Goal: Obtain resource: Obtain resource

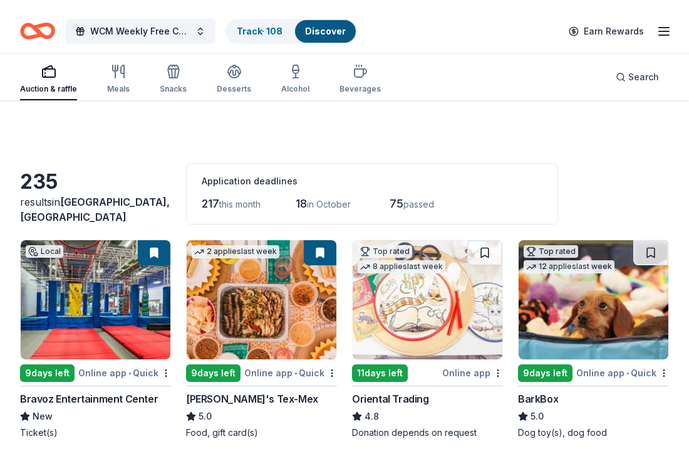
scroll to position [1657, 0]
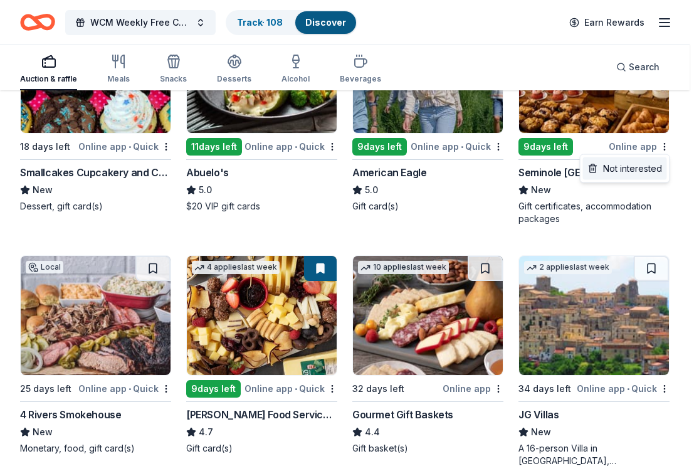
click at [643, 175] on div "Not interested" at bounding box center [625, 168] width 84 height 23
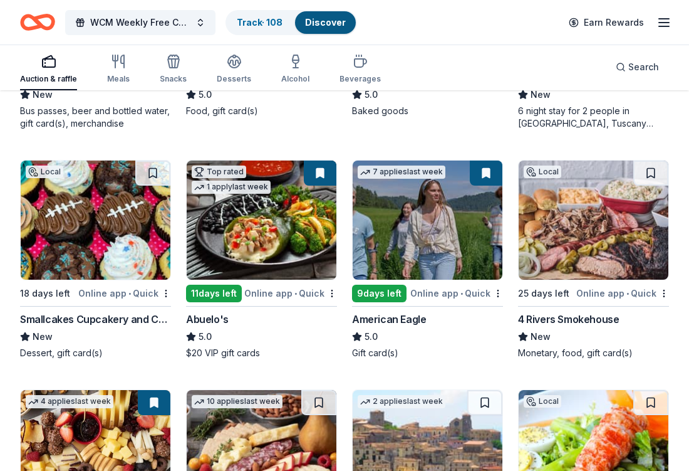
scroll to position [1512, 0]
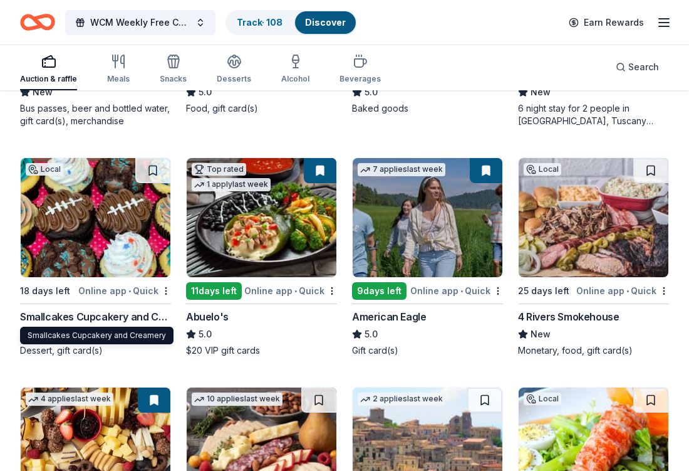
click at [122, 317] on div "Smallcakes Cupcakery and Creamery" at bounding box center [95, 316] width 151 height 15
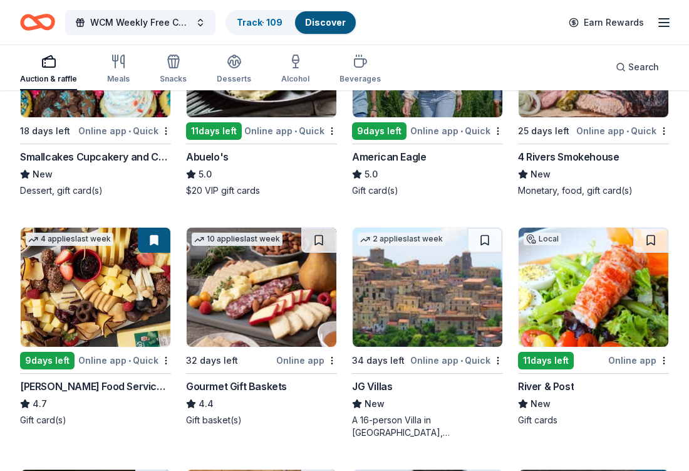
scroll to position [1652, 0]
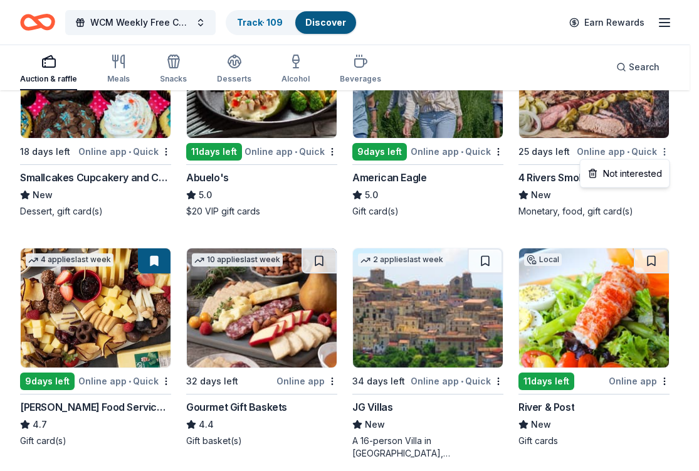
click at [655, 182] on div "Not interested" at bounding box center [625, 173] width 84 height 23
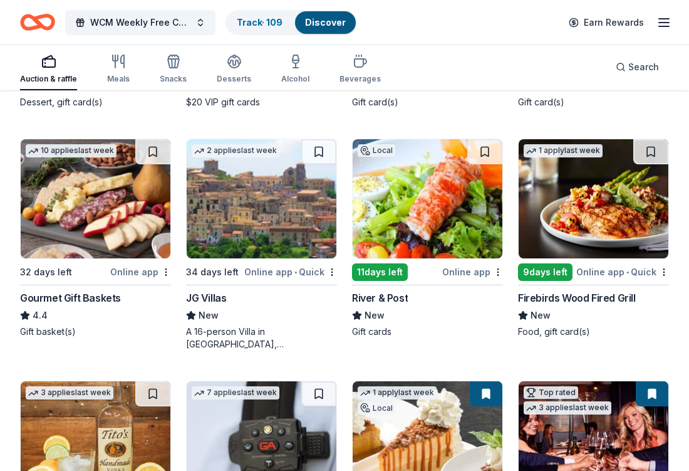
scroll to position [1745, 0]
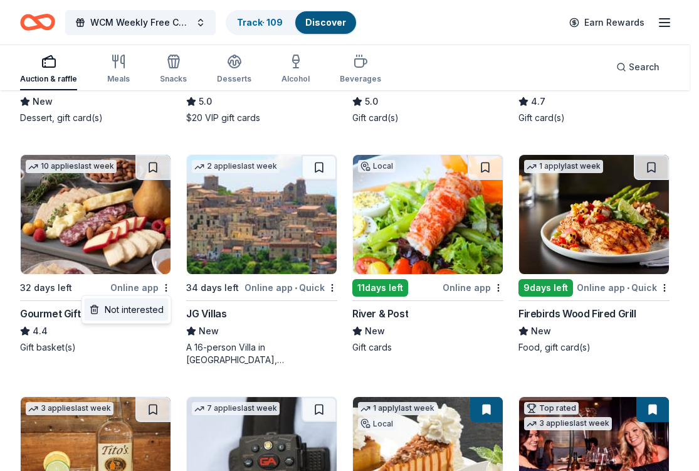
click at [159, 310] on div "Not interested" at bounding box center [127, 309] width 84 height 23
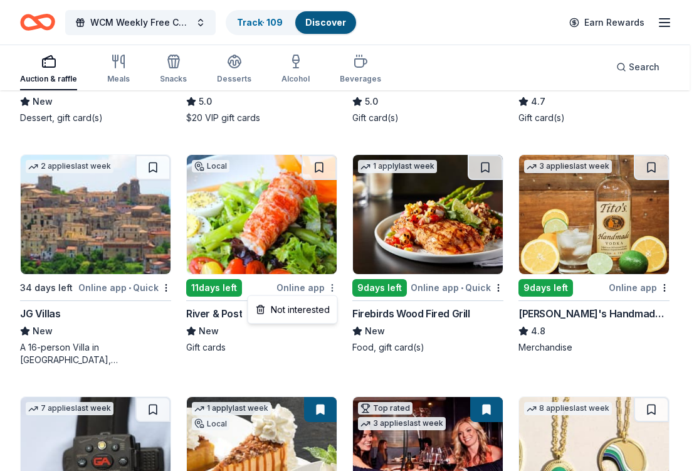
click at [308, 317] on div "Not interested" at bounding box center [293, 309] width 84 height 23
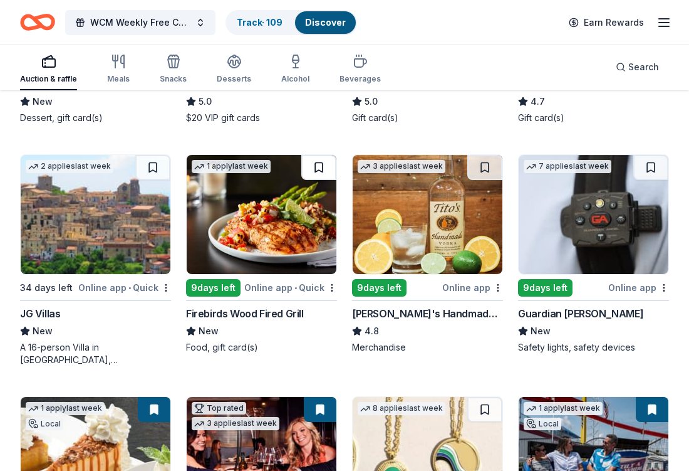
click at [323, 169] on button at bounding box center [318, 167] width 35 height 25
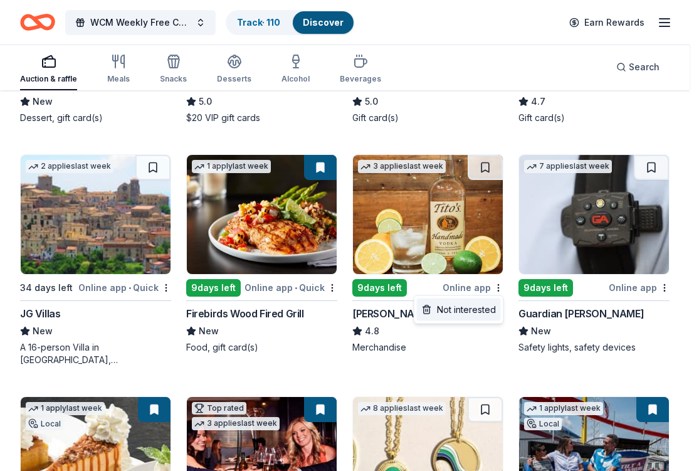
click at [494, 313] on div "Not interested" at bounding box center [459, 309] width 84 height 23
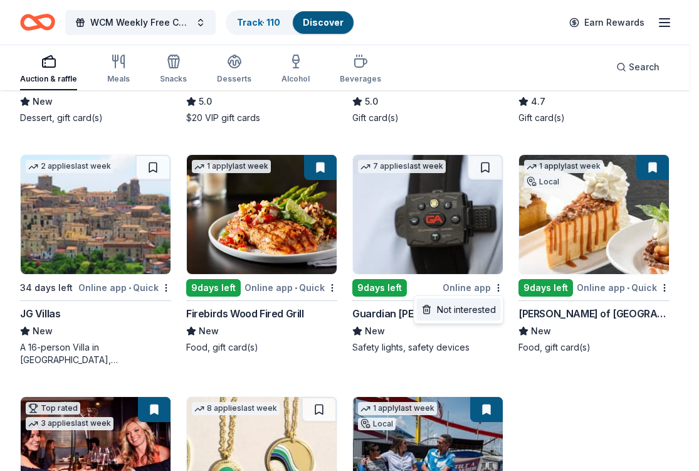
click at [474, 314] on div "Not interested" at bounding box center [459, 309] width 84 height 23
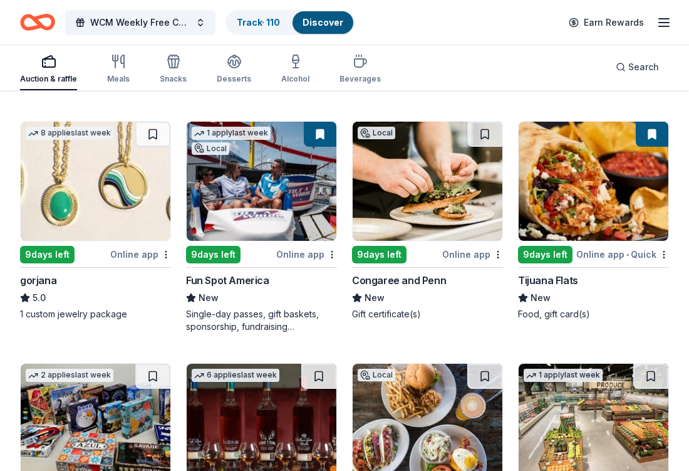
scroll to position [2066, 0]
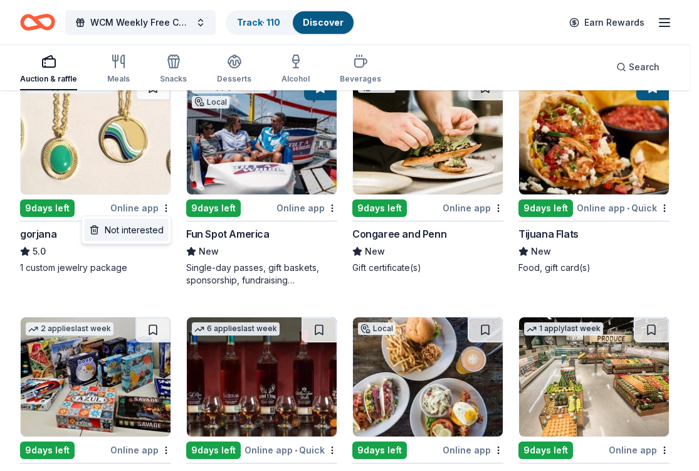
click at [167, 237] on div "Not interested" at bounding box center [127, 230] width 84 height 23
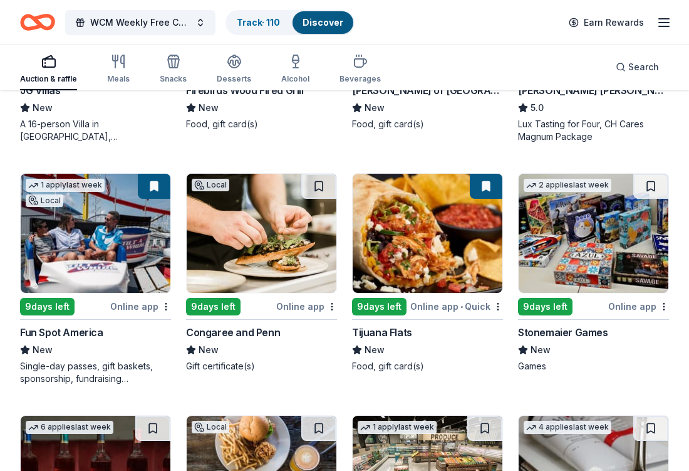
scroll to position [1971, 0]
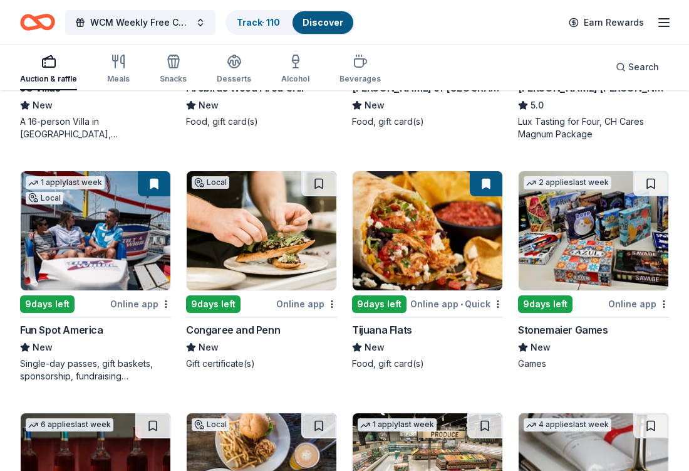
click at [377, 329] on div "Tijuana Flats" at bounding box center [382, 329] width 60 height 15
click at [476, 188] on button at bounding box center [486, 183] width 33 height 25
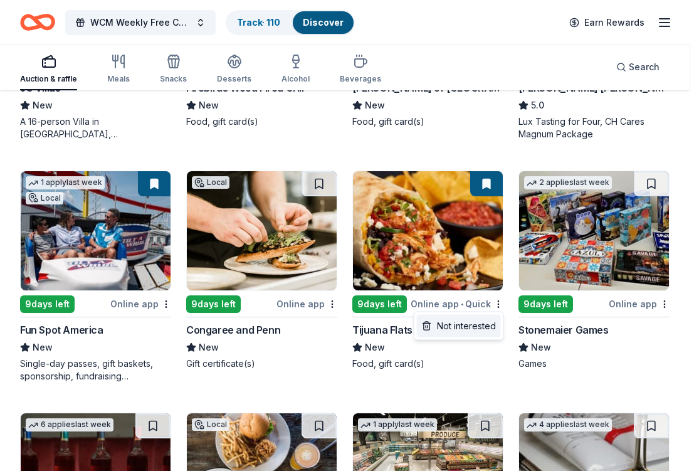
click at [486, 328] on div "Not interested" at bounding box center [459, 326] width 84 height 23
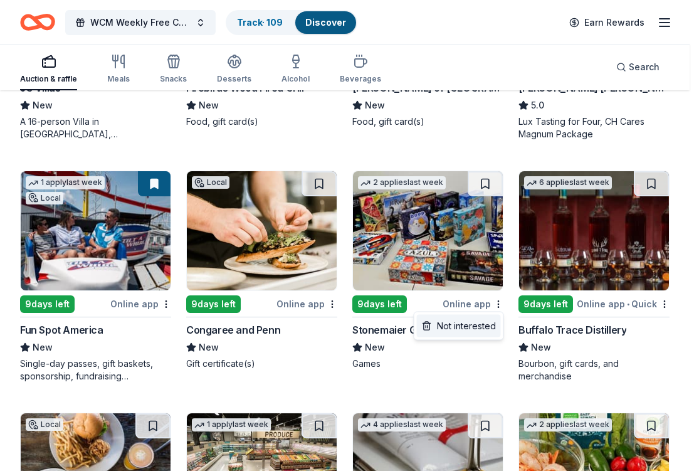
click at [479, 332] on div "Not interested" at bounding box center [459, 326] width 84 height 23
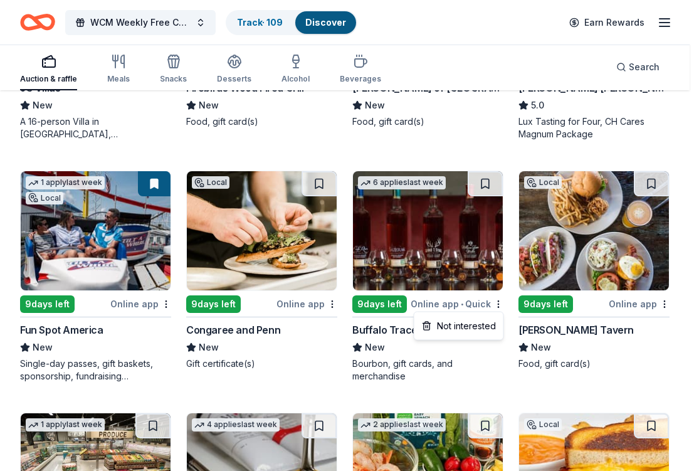
click at [497, 337] on div "Not interested" at bounding box center [459, 326] width 90 height 29
click at [480, 330] on div "Not interested" at bounding box center [459, 326] width 84 height 23
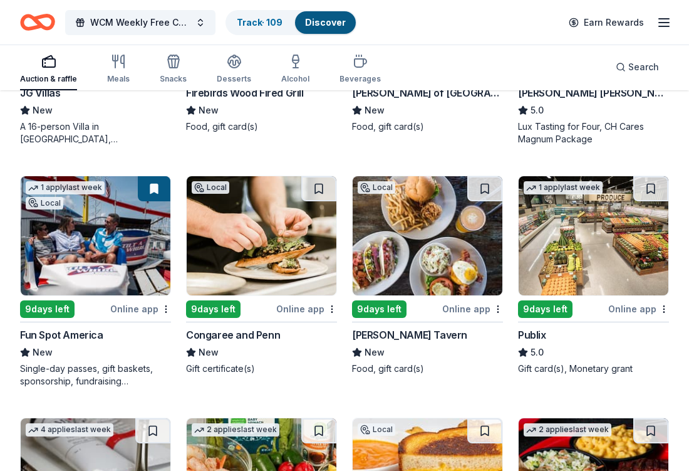
scroll to position [1968, 0]
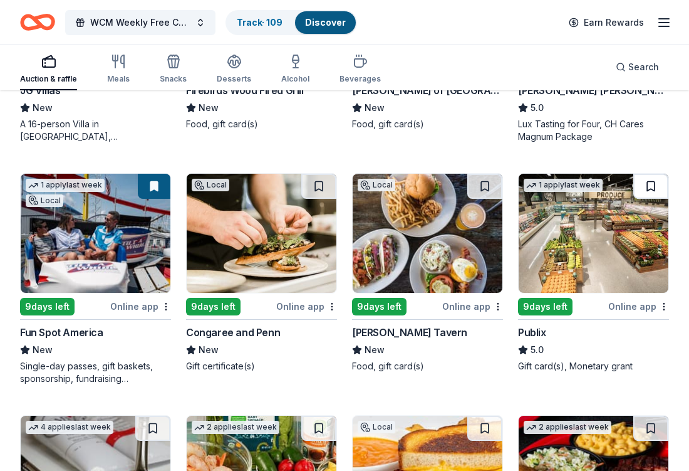
click at [645, 192] on button at bounding box center [651, 186] width 35 height 25
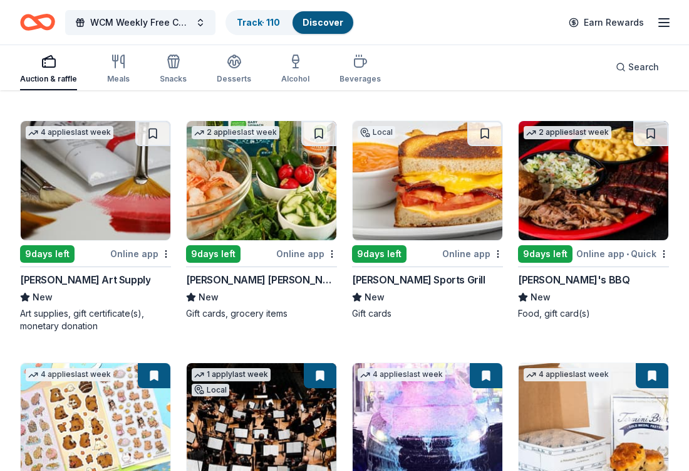
scroll to position [2280, 0]
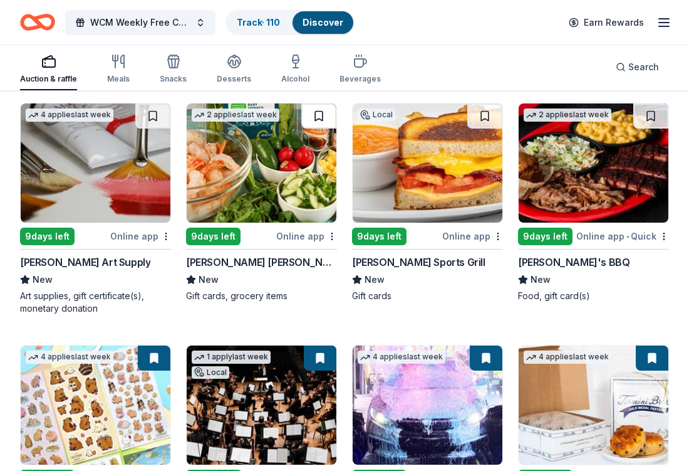
click at [313, 113] on button at bounding box center [318, 115] width 35 height 25
click at [157, 113] on button at bounding box center [152, 115] width 35 height 25
click at [411, 264] on div "[PERSON_NAME] Sports Grill" at bounding box center [419, 261] width 134 height 15
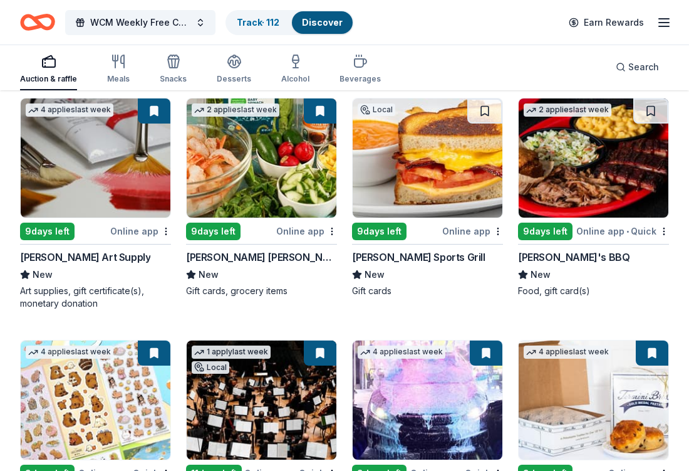
scroll to position [2317, 0]
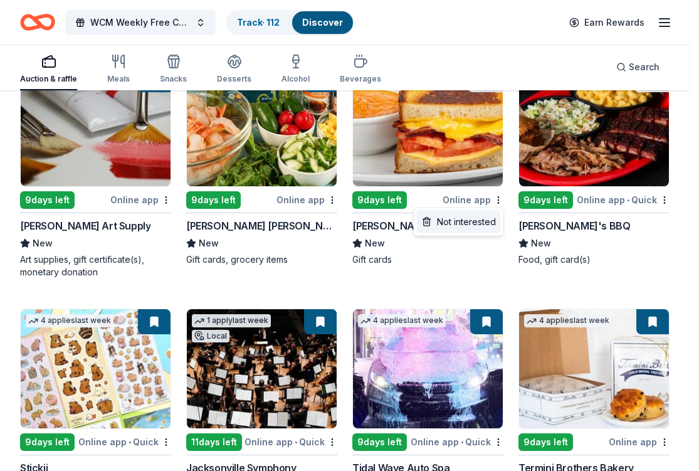
click at [491, 226] on div "Not interested" at bounding box center [459, 222] width 84 height 23
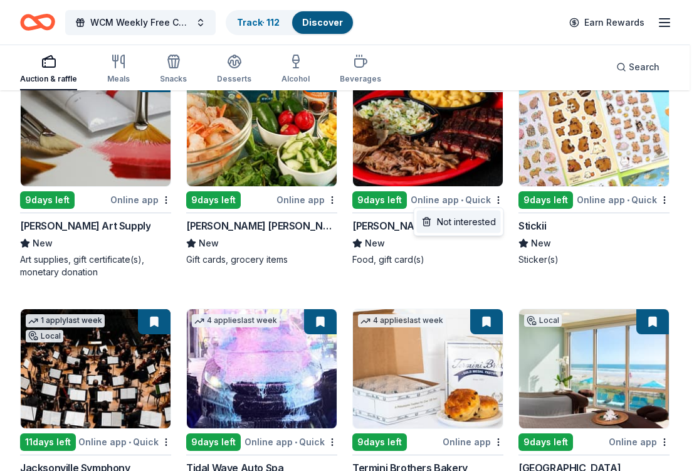
click at [492, 216] on div "Not interested" at bounding box center [459, 222] width 84 height 23
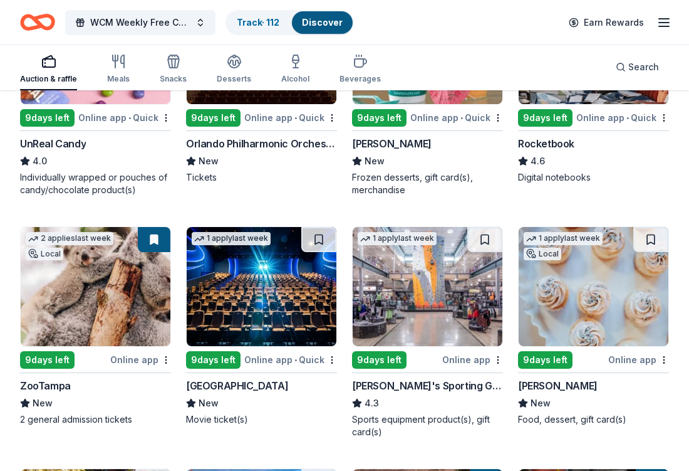
scroll to position [2939, 0]
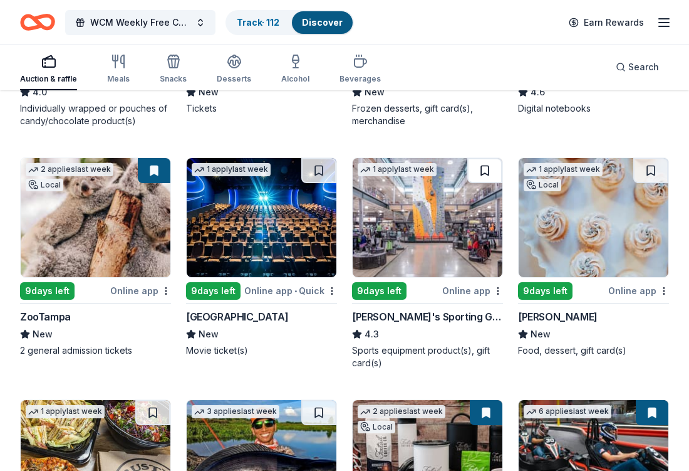
click at [496, 165] on button at bounding box center [485, 170] width 35 height 25
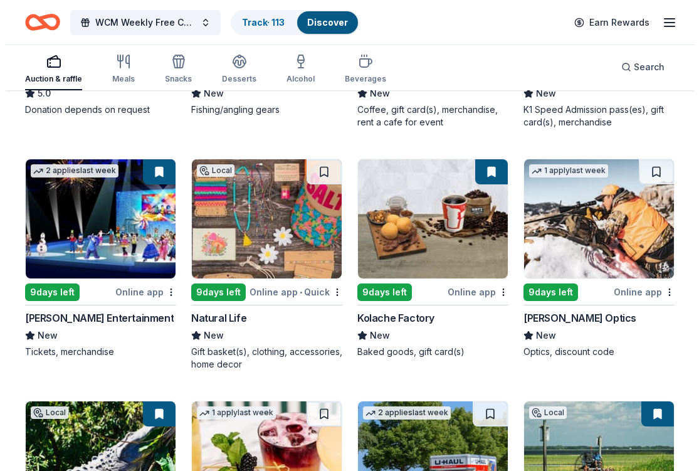
scroll to position [3459, 0]
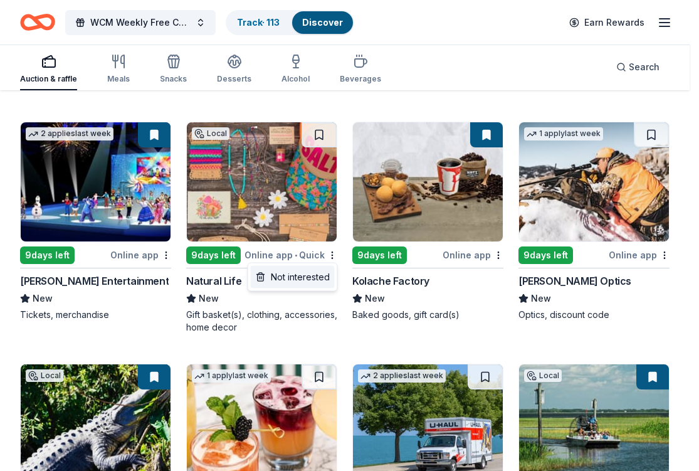
click at [315, 281] on div "Not interested" at bounding box center [293, 277] width 84 height 23
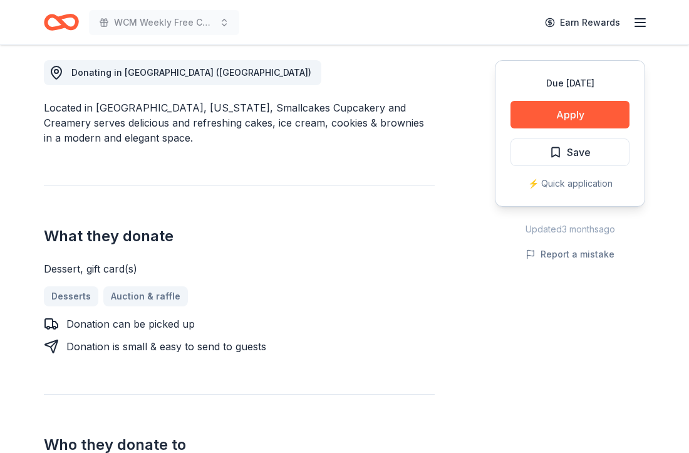
scroll to position [296, 0]
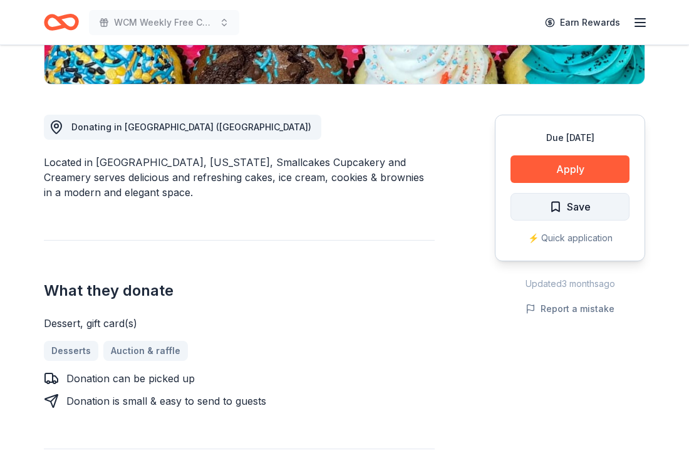
click at [533, 209] on button "Save" at bounding box center [570, 207] width 119 height 28
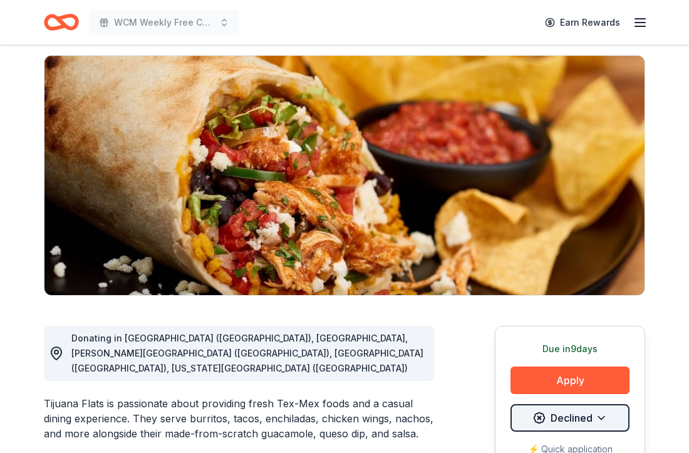
scroll to position [170, 0]
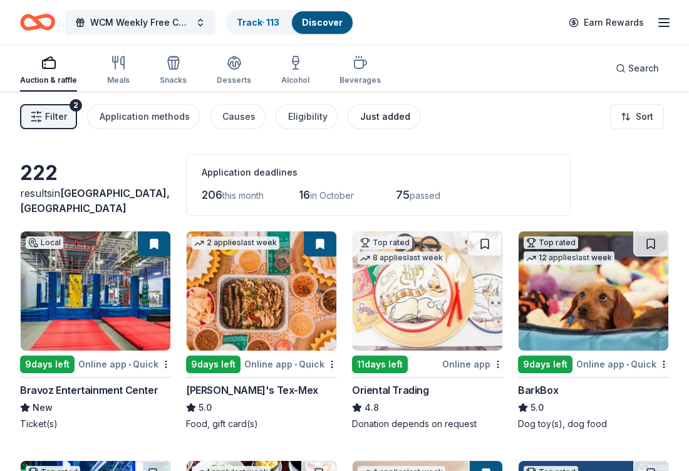
click at [392, 117] on div "Just added" at bounding box center [385, 116] width 50 height 15
